Goal: Task Accomplishment & Management: Complete application form

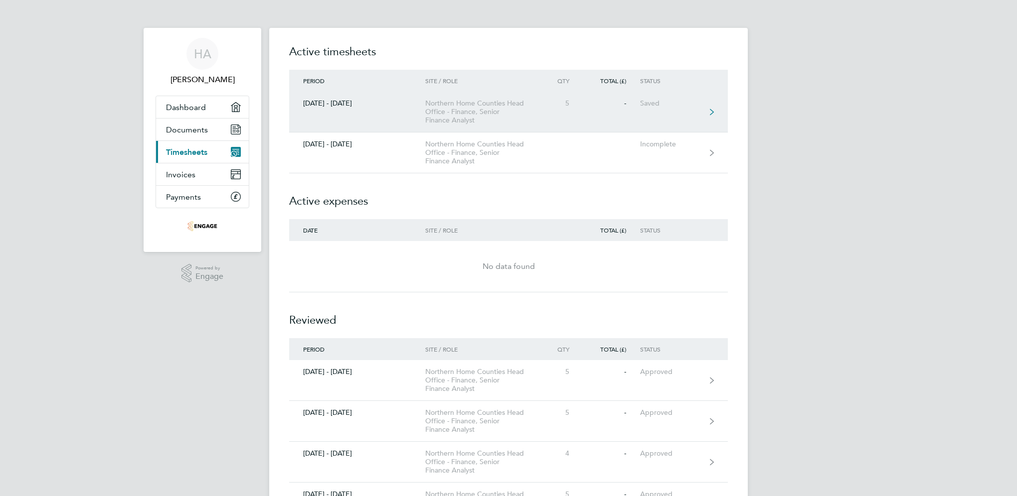
click at [644, 104] on div "Saved" at bounding box center [670, 103] width 61 height 8
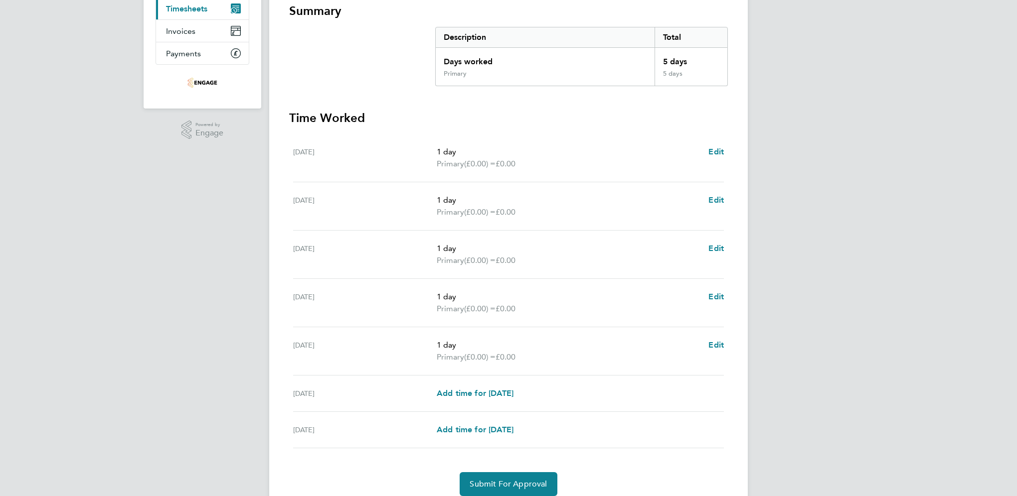
scroll to position [150, 0]
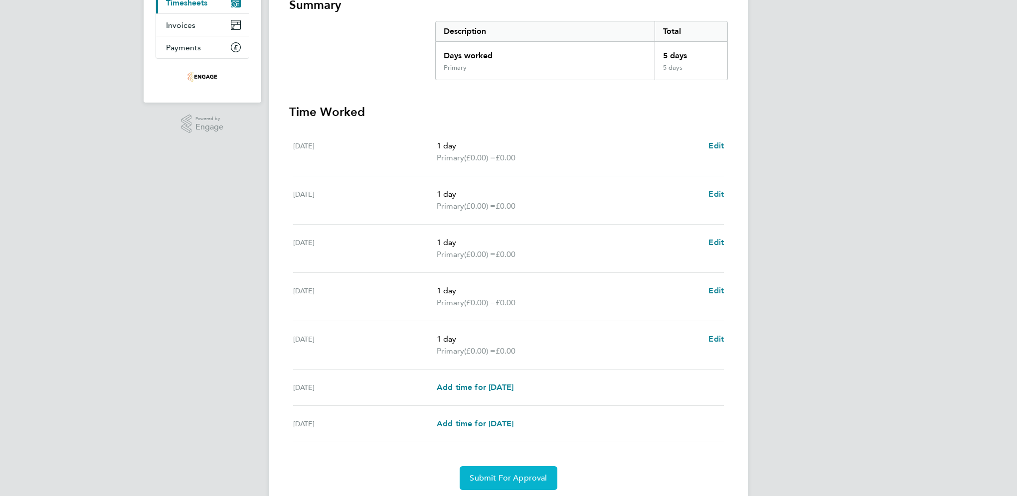
click at [520, 478] on span "Submit For Approval" at bounding box center [507, 478] width 77 height 10
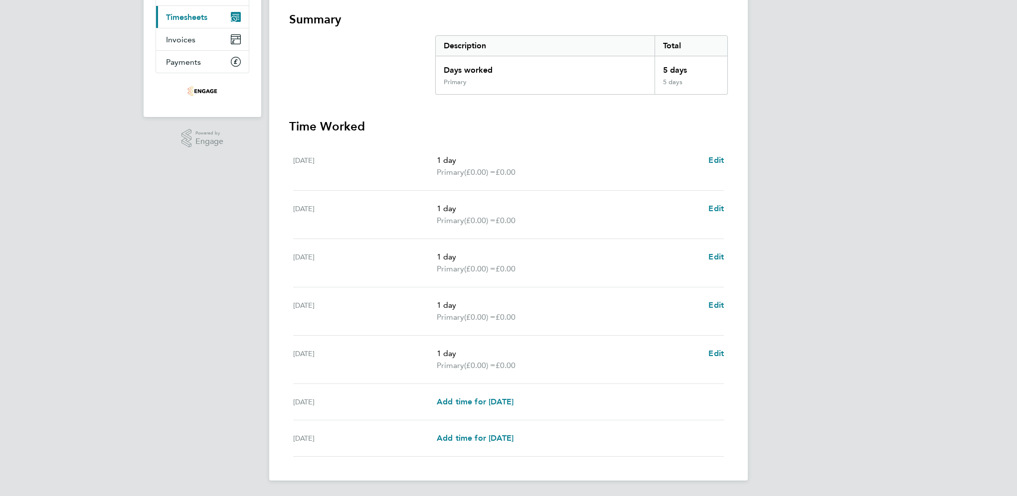
click at [195, 16] on span "Timesheets" at bounding box center [186, 16] width 41 height 9
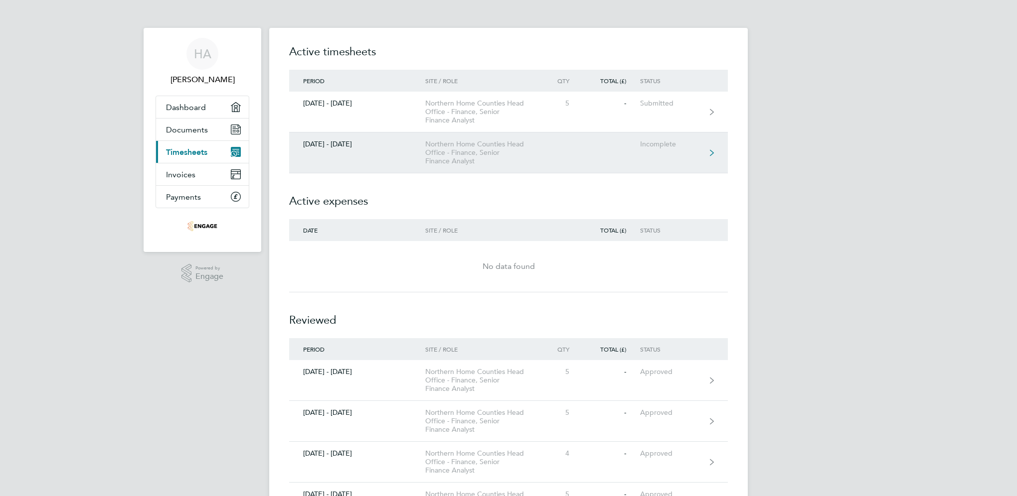
click at [537, 154] on div "Northern Home Counties Head Office - Finance, Senior Finance Analyst" at bounding box center [482, 152] width 114 height 25
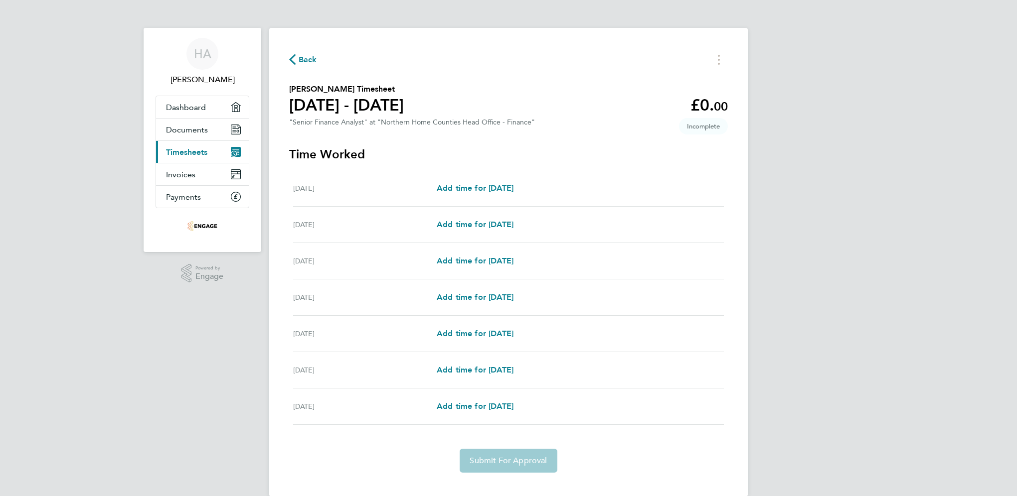
click at [532, 227] on div "Add time for [DATE] Add time for [DATE]" at bounding box center [580, 225] width 287 height 12
click at [513, 229] on span "Add time for [DATE]" at bounding box center [475, 224] width 77 height 9
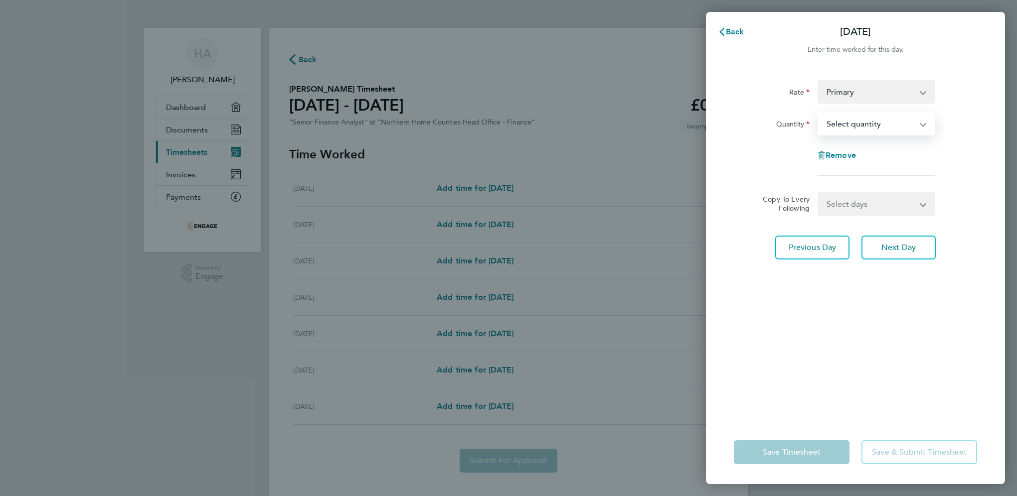
drag, startPoint x: 859, startPoint y: 126, endPoint x: 860, endPoint y: 134, distance: 7.5
click at [859, 126] on select "Select quantity 0.5 1" at bounding box center [870, 124] width 104 height 22
select select "1"
click at [818, 113] on select "Select quantity 0.5 1" at bounding box center [870, 124] width 104 height 22
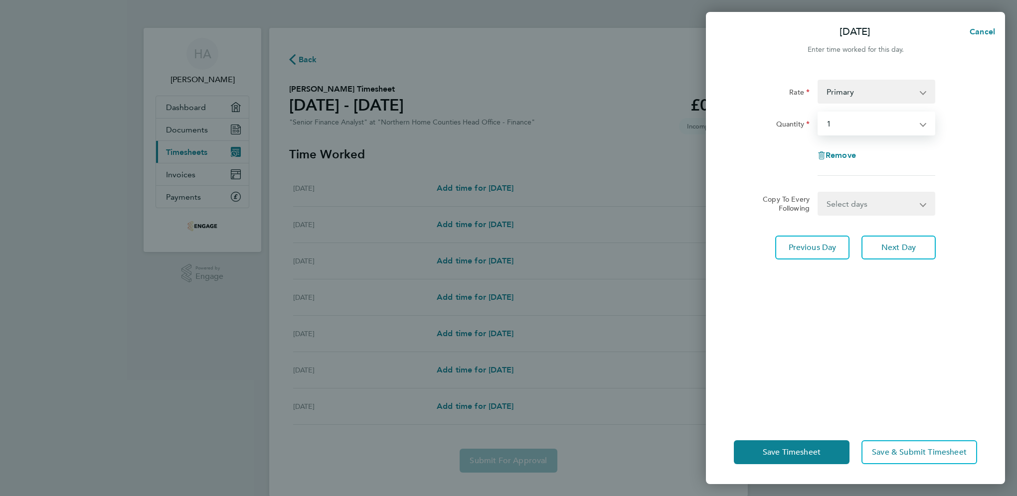
click at [839, 201] on select "Select days Day Weekday (Mon-Fri) Weekend (Sat-Sun) [DATE] [DATE] [DATE] [DATE]…" at bounding box center [870, 204] width 105 height 22
select select "WEEKDAY"
click at [818, 193] on select "Select days Day Weekday (Mon-Fri) Weekend (Sat-Sun) [DATE] [DATE] [DATE] [DATE]…" at bounding box center [870, 204] width 105 height 22
select select "[DATE]"
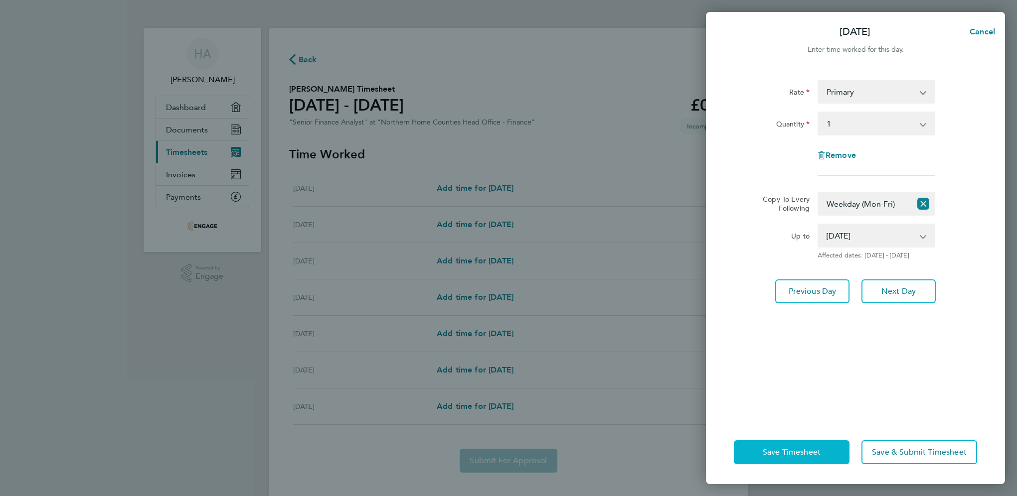
click at [807, 455] on span "Save Timesheet" at bounding box center [791, 453] width 58 height 10
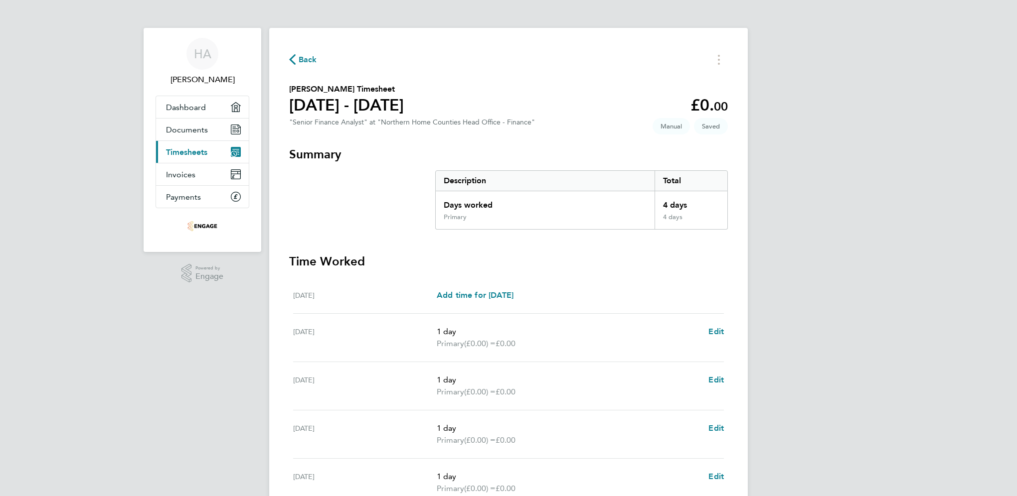
click at [212, 366] on div "[PERSON_NAME] Anwar Applications: Dashboard Documents Current page: Timesheets …" at bounding box center [508, 334] width 1017 height 668
click at [181, 153] on span "Timesheets" at bounding box center [186, 152] width 41 height 9
